Goal: Go to known website: Go to known website

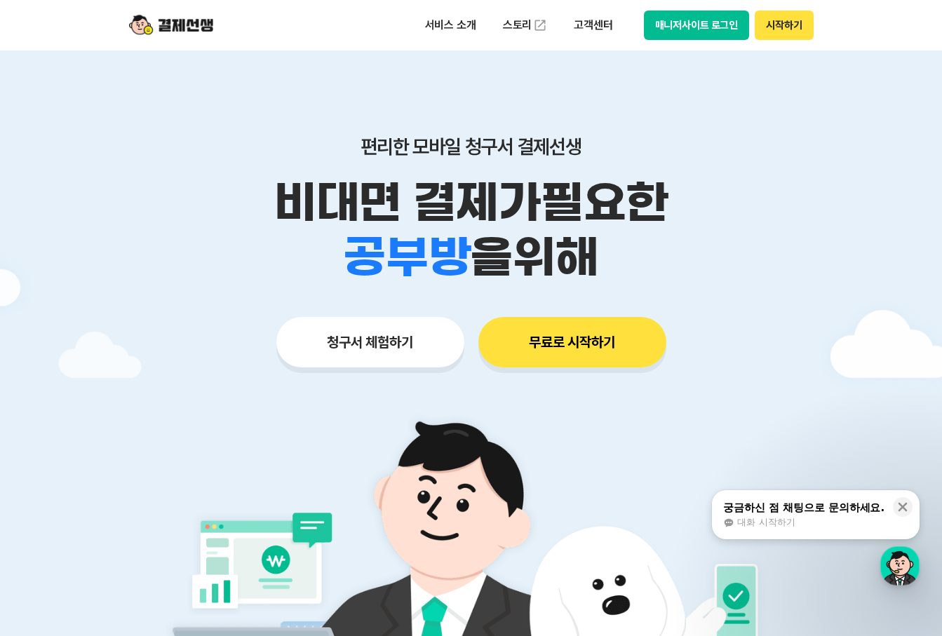
click at [709, 12] on button "매니저사이트 로그인" at bounding box center [697, 25] width 106 height 29
